Goal: Task Accomplishment & Management: Use online tool/utility

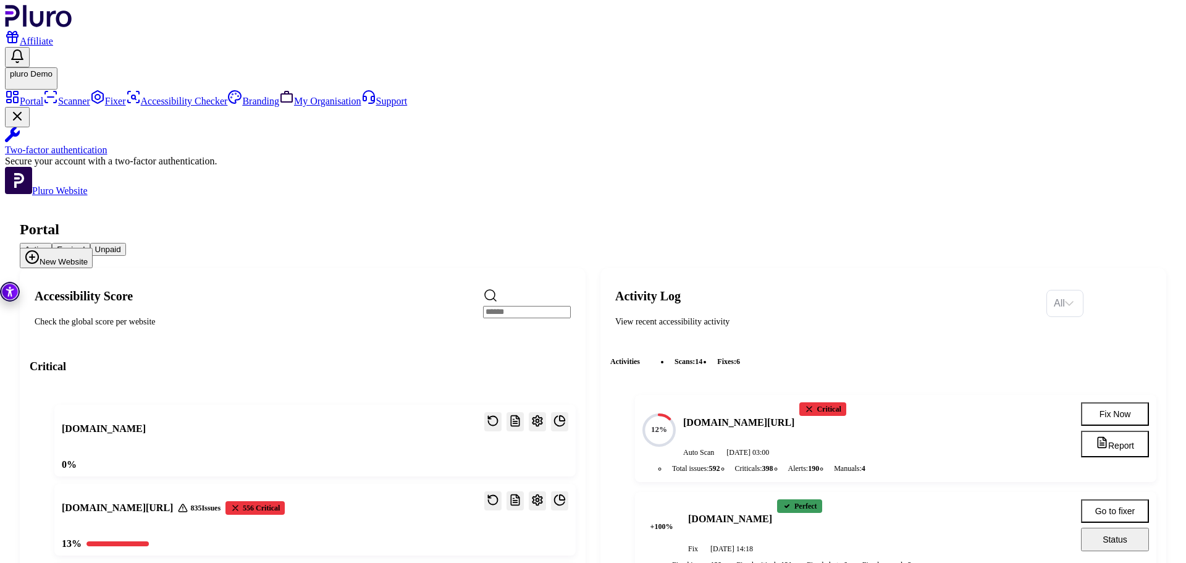
scroll to position [124, 0]
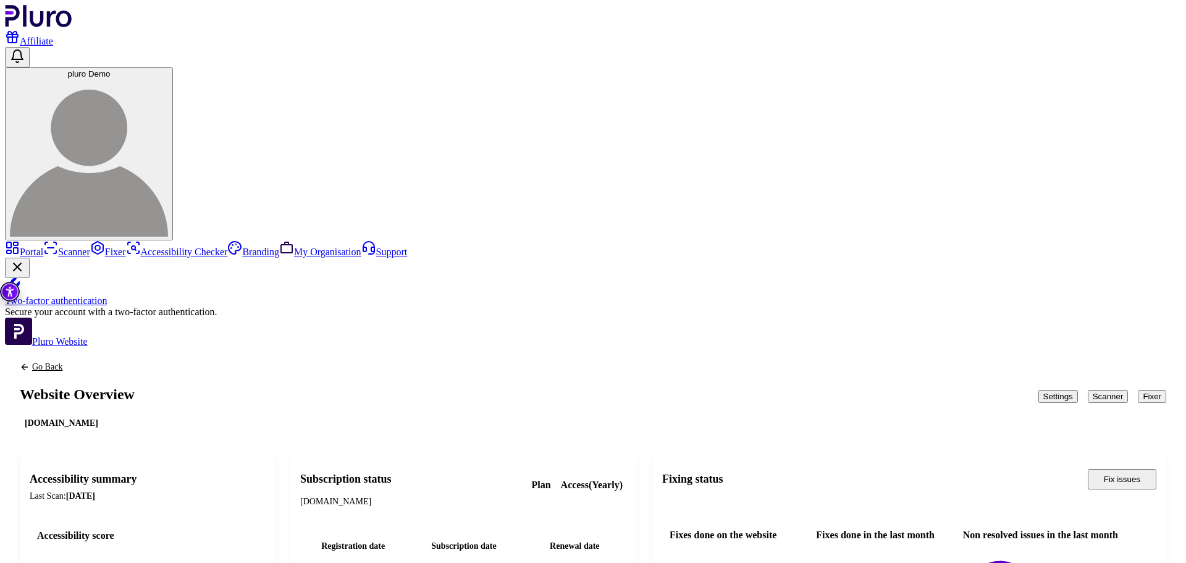
click at [1088, 390] on button "Scanner" at bounding box center [1108, 396] width 41 height 13
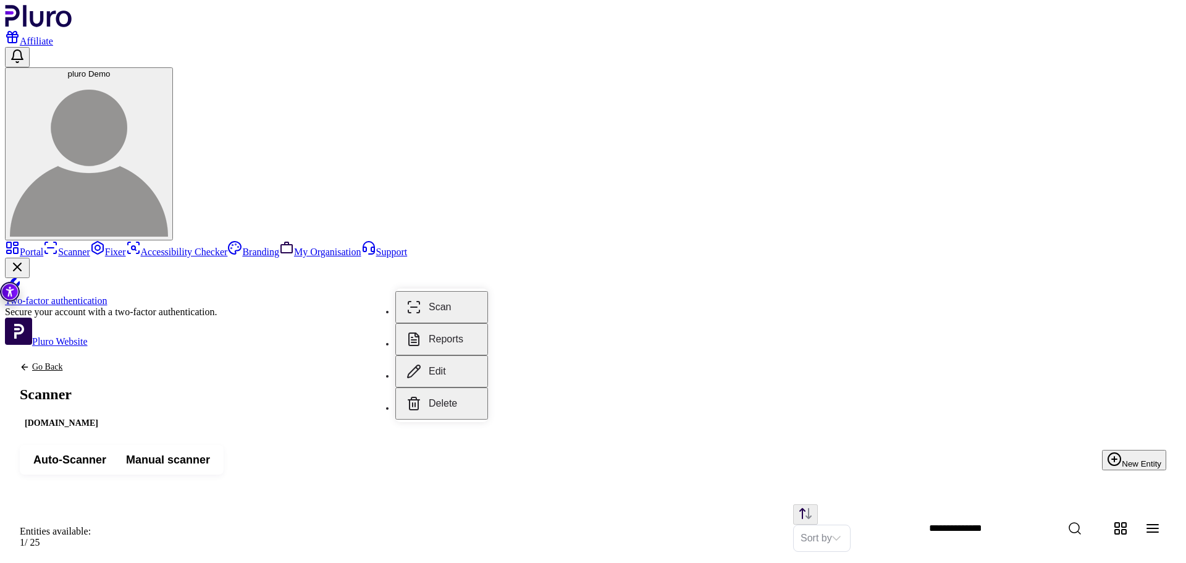
click at [460, 327] on button "Reports" at bounding box center [441, 339] width 93 height 32
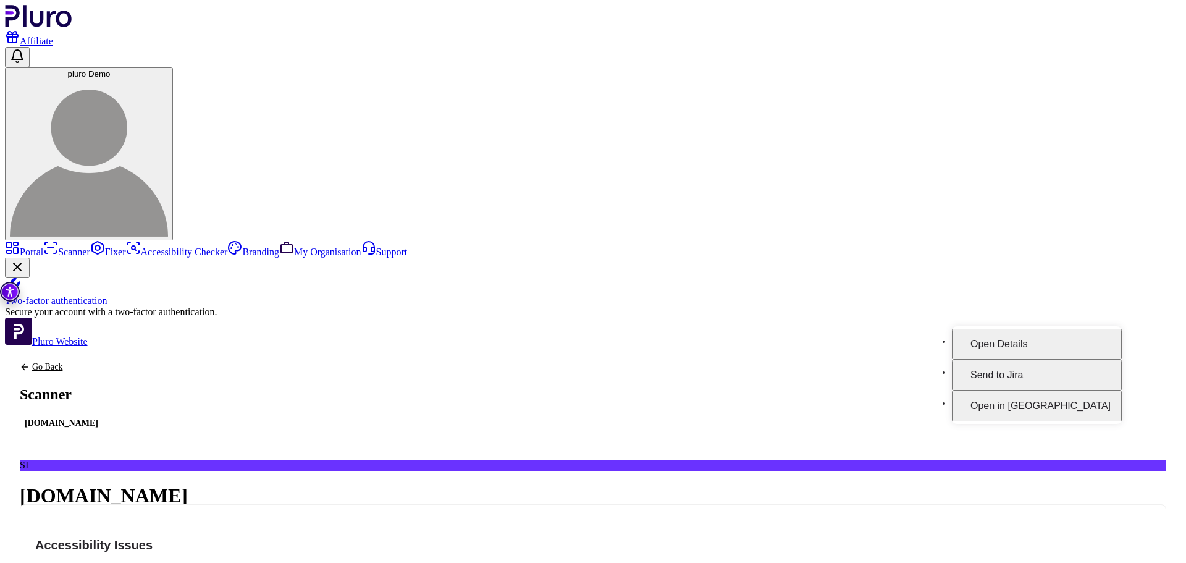
click at [1076, 329] on button "Open Details" at bounding box center [1037, 344] width 170 height 31
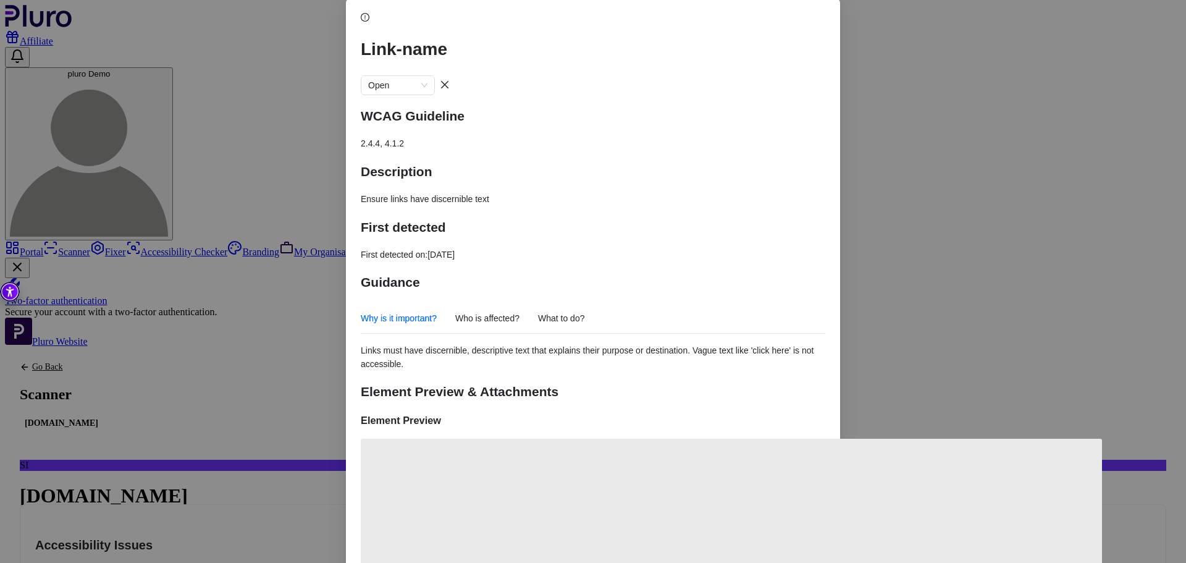
scroll to position [160, 0]
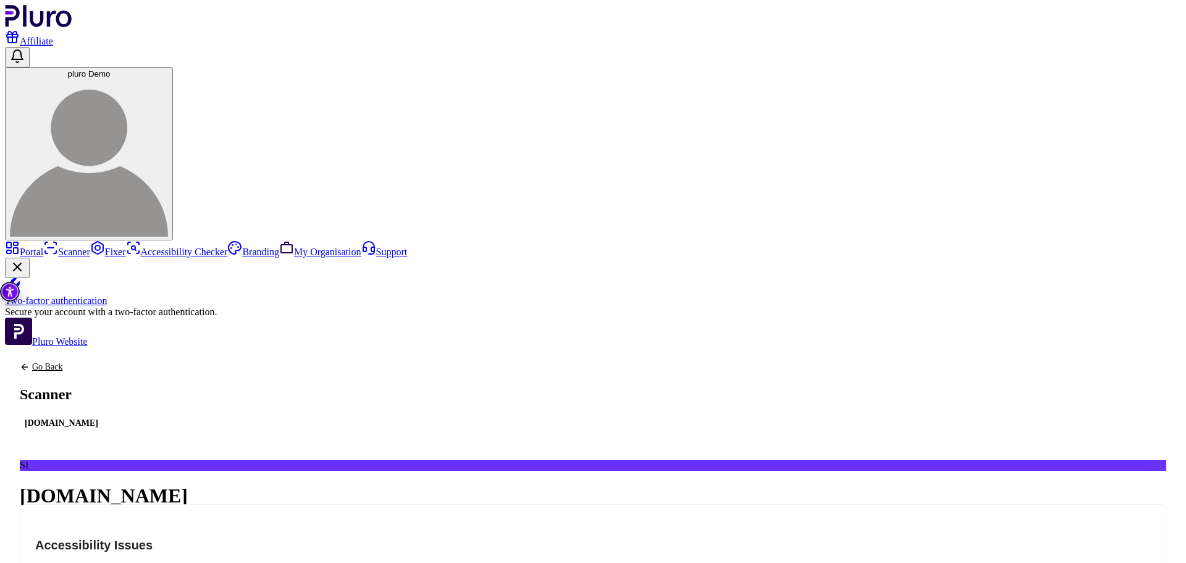
scroll to position [62, 0]
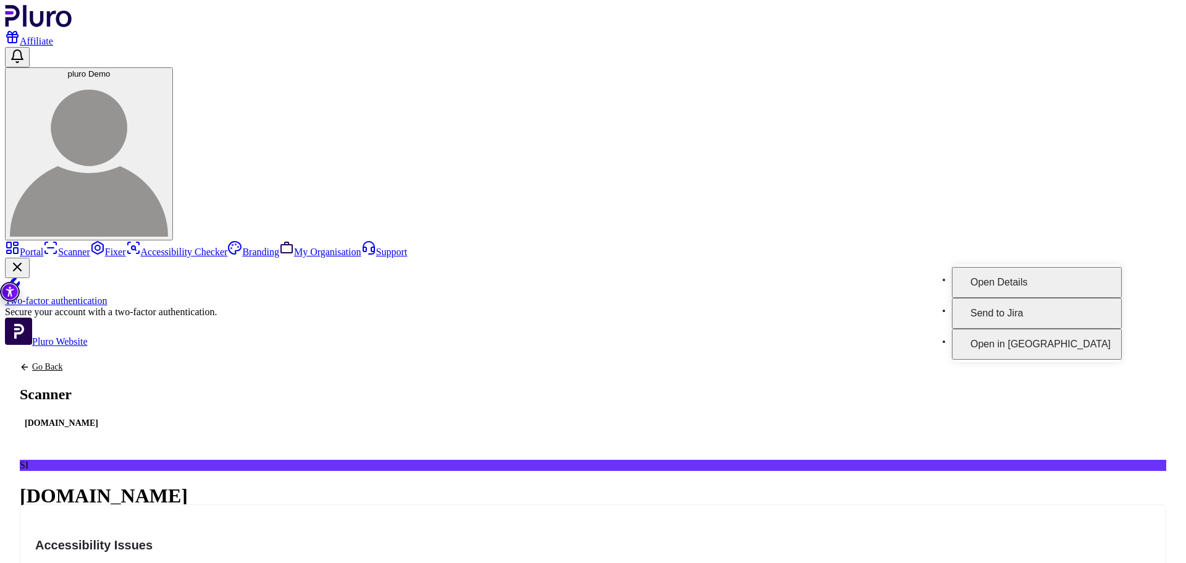
click at [1089, 278] on button "Open Details" at bounding box center [1037, 282] width 170 height 31
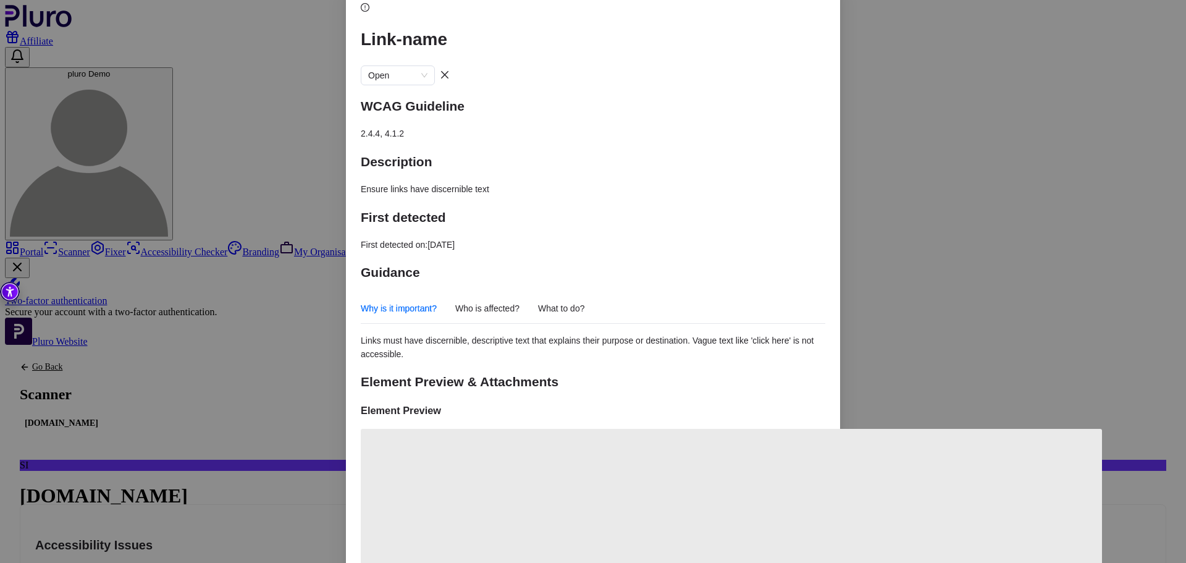
scroll to position [160, 0]
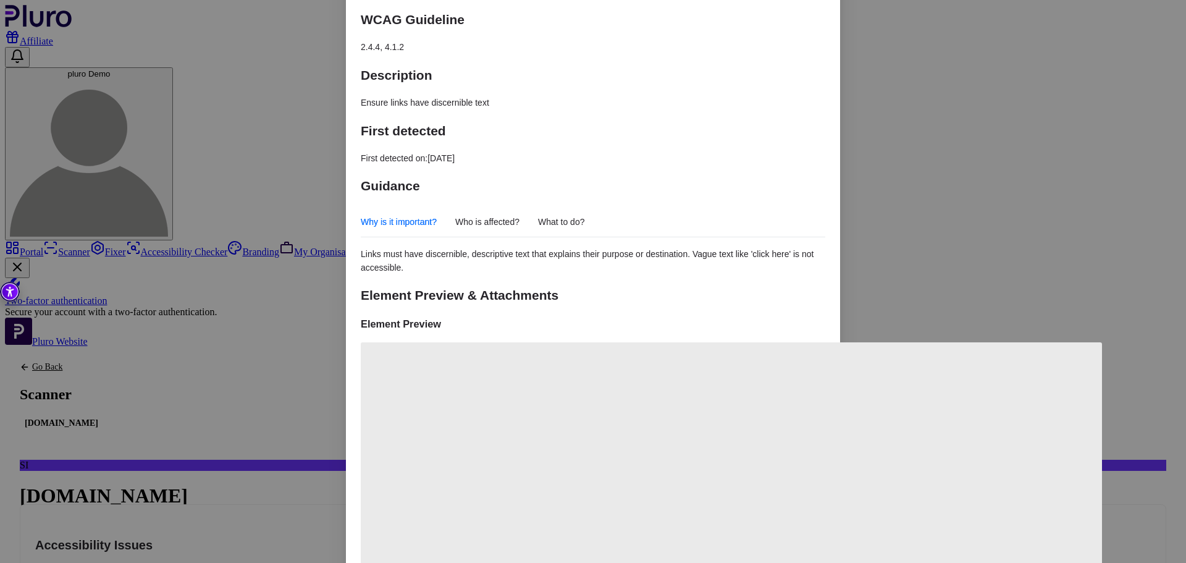
click at [916, 156] on div "Link-name Open WCAG Guideline 2.4.4, 4.1.2 Description Ensure links have discer…" at bounding box center [593, 281] width 1186 height 563
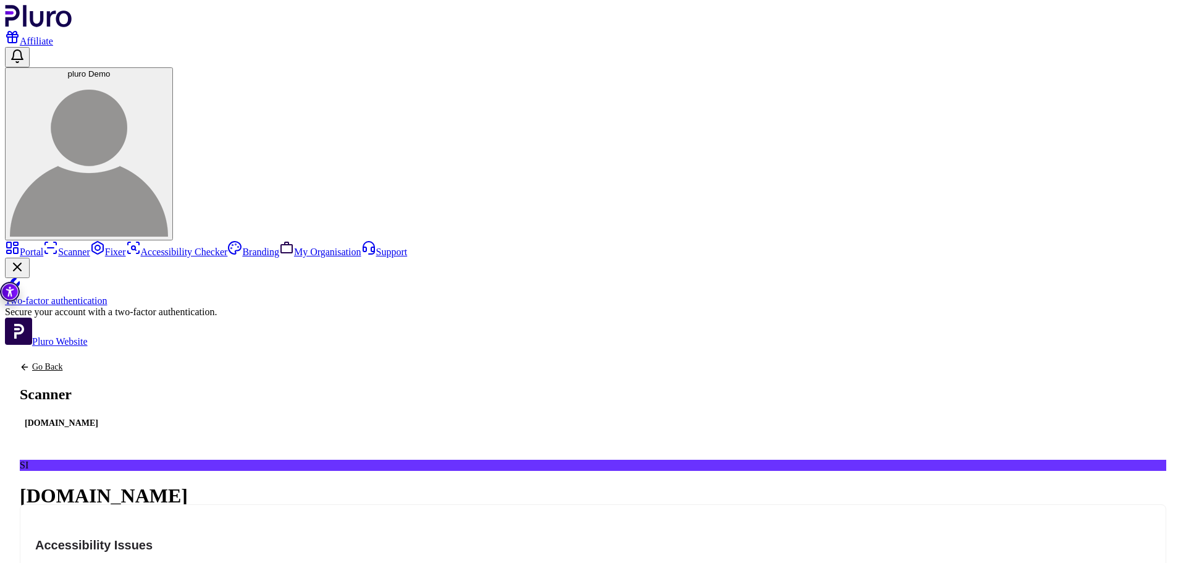
scroll to position [0, 0]
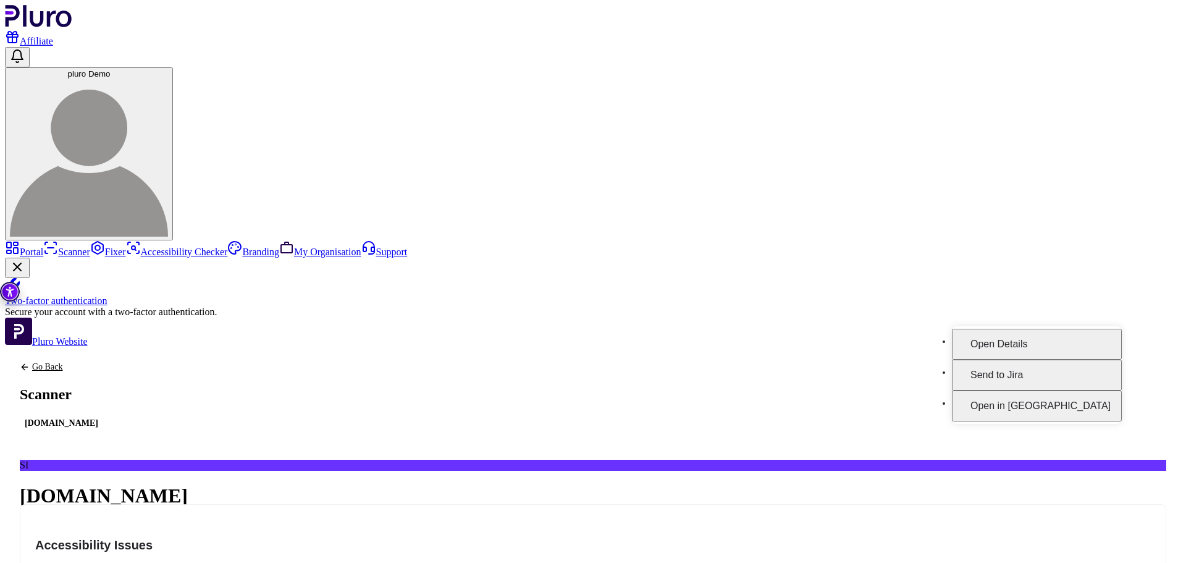
click at [1084, 395] on button "Open in [GEOGRAPHIC_DATA]" at bounding box center [1037, 405] width 170 height 31
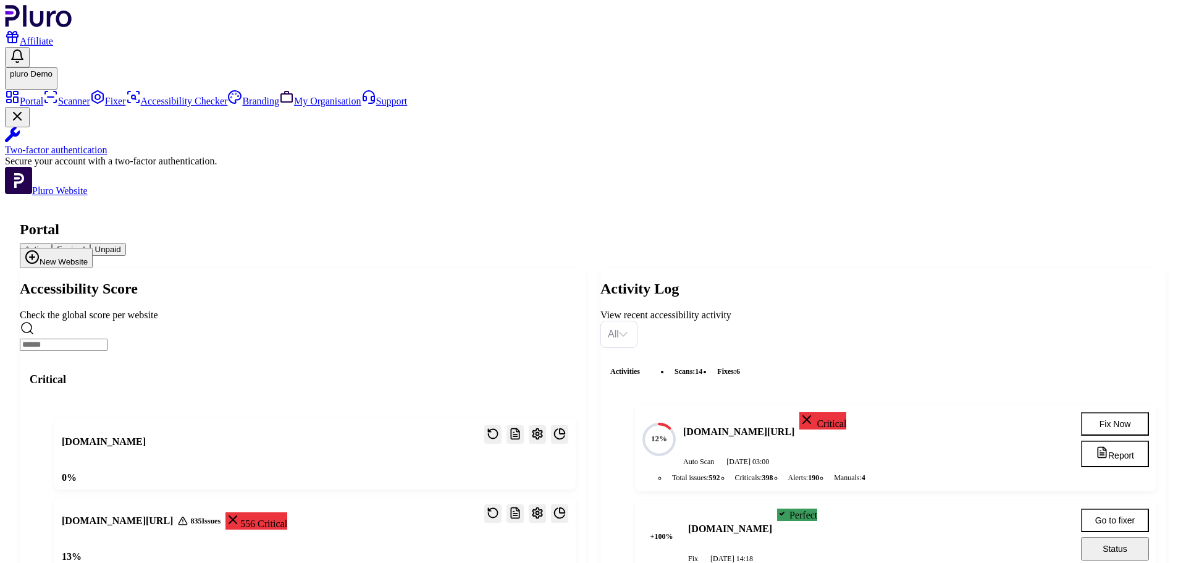
click at [544, 428] on icon "Open settings" at bounding box center [537, 434] width 12 height 12
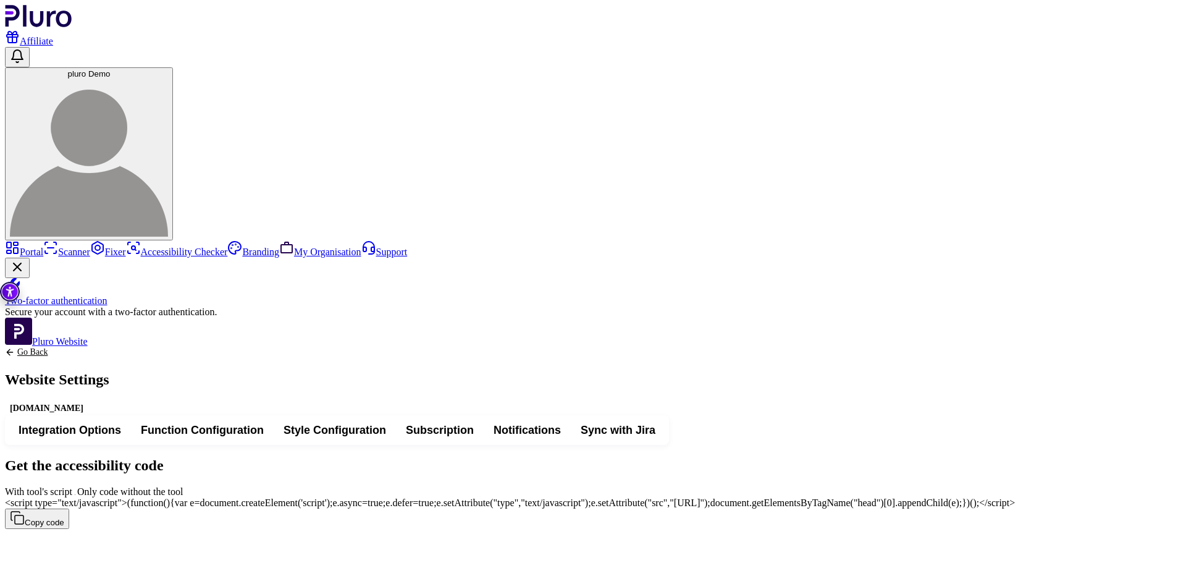
click at [656, 423] on span "Sync with Jira" at bounding box center [618, 430] width 75 height 15
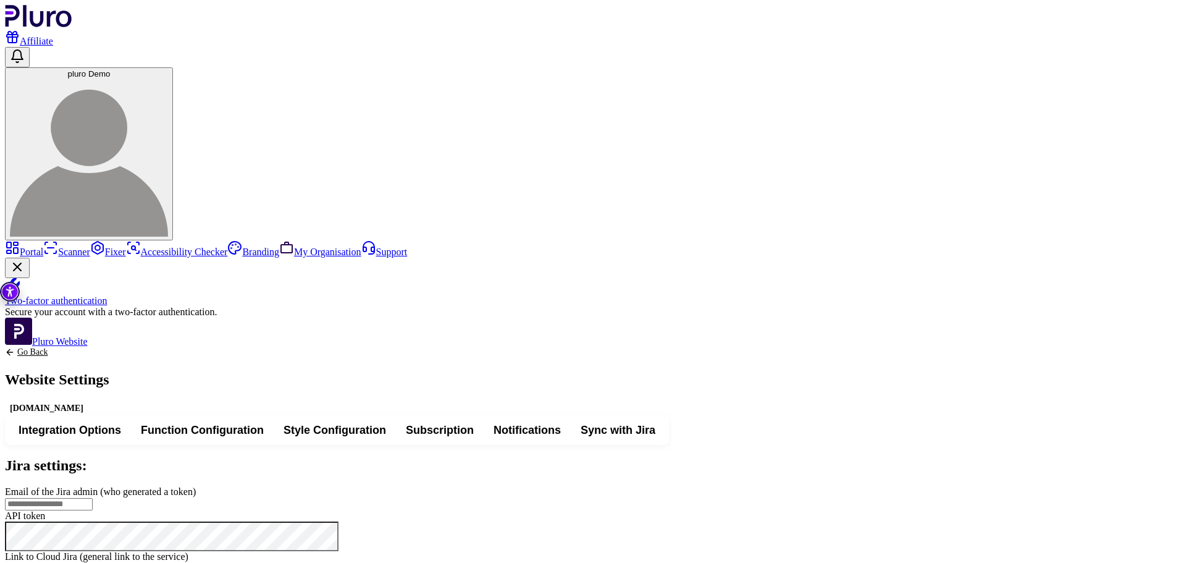
scroll to position [86, 0]
